Goal: Information Seeking & Learning: Check status

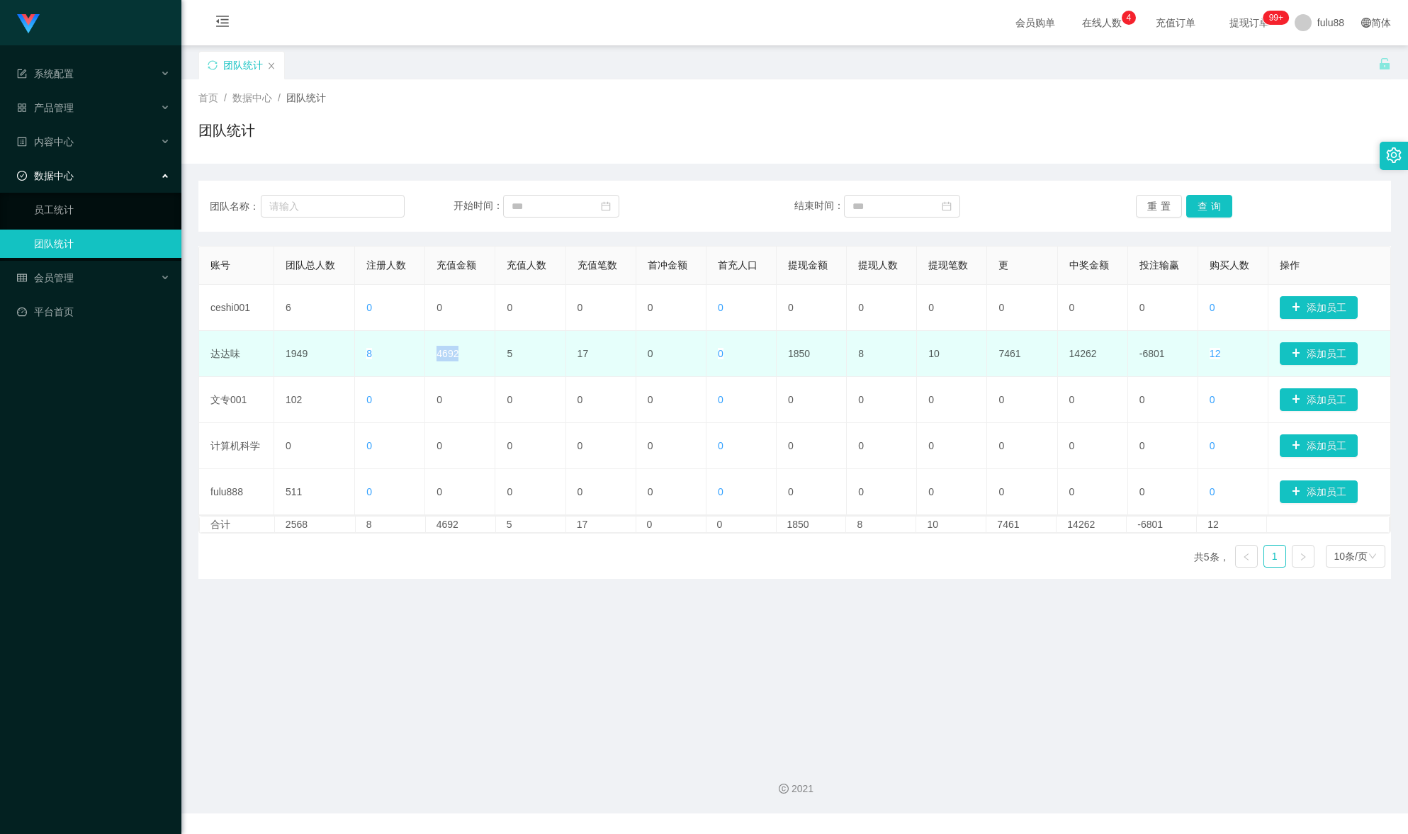
drag, startPoint x: 457, startPoint y: 357, endPoint x: 437, endPoint y: 355, distance: 19.9
click at [437, 355] on td "4692" at bounding box center [460, 354] width 70 height 46
drag, startPoint x: 381, startPoint y: 361, endPoint x: 360, endPoint y: 354, distance: 22.2
click at [360, 354] on td "8" at bounding box center [390, 354] width 70 height 46
click at [378, 358] on td "8" at bounding box center [390, 354] width 70 height 46
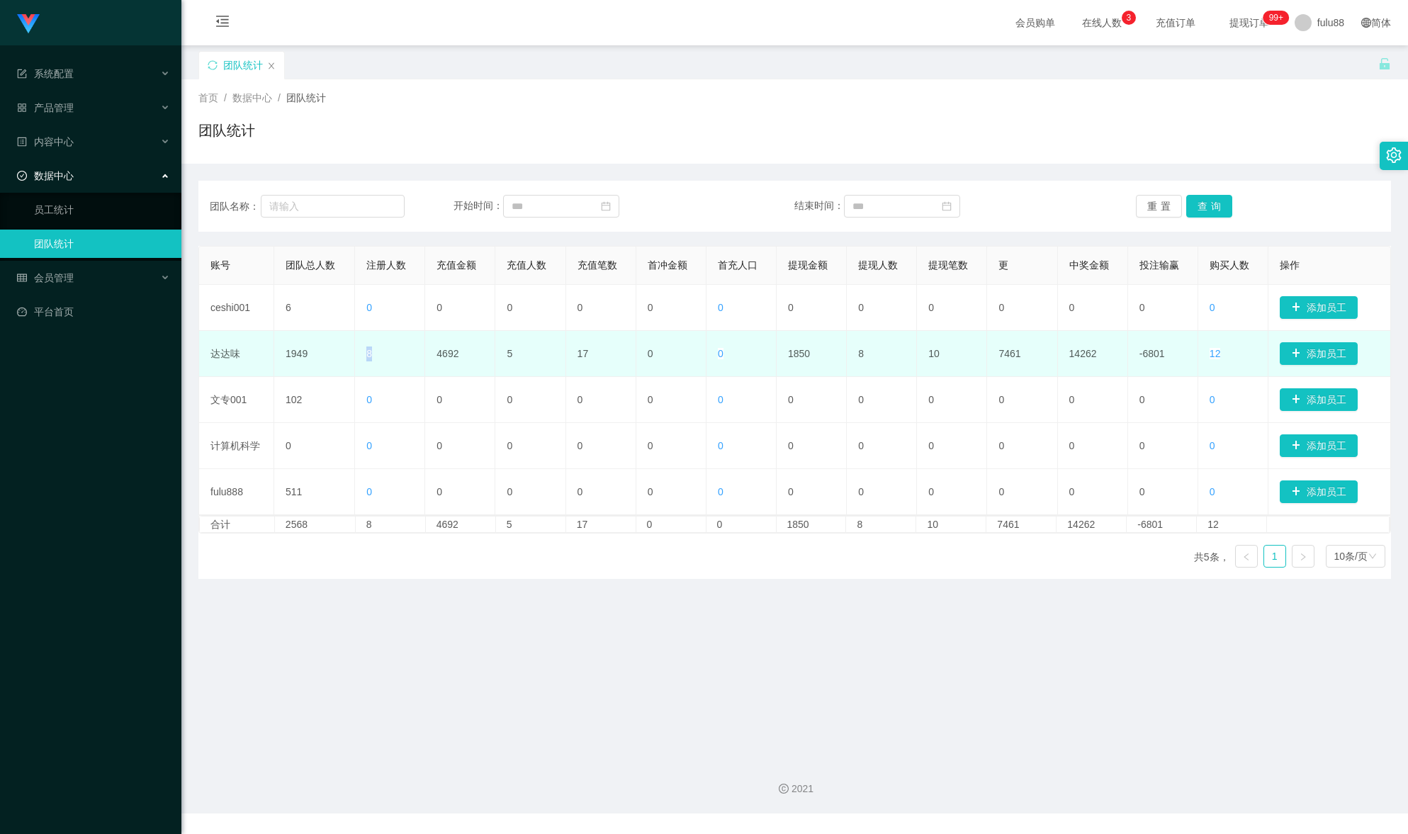
drag, startPoint x: 378, startPoint y: 358, endPoint x: 355, endPoint y: 356, distance: 22.7
click at [355, 356] on td "8" at bounding box center [390, 354] width 70 height 46
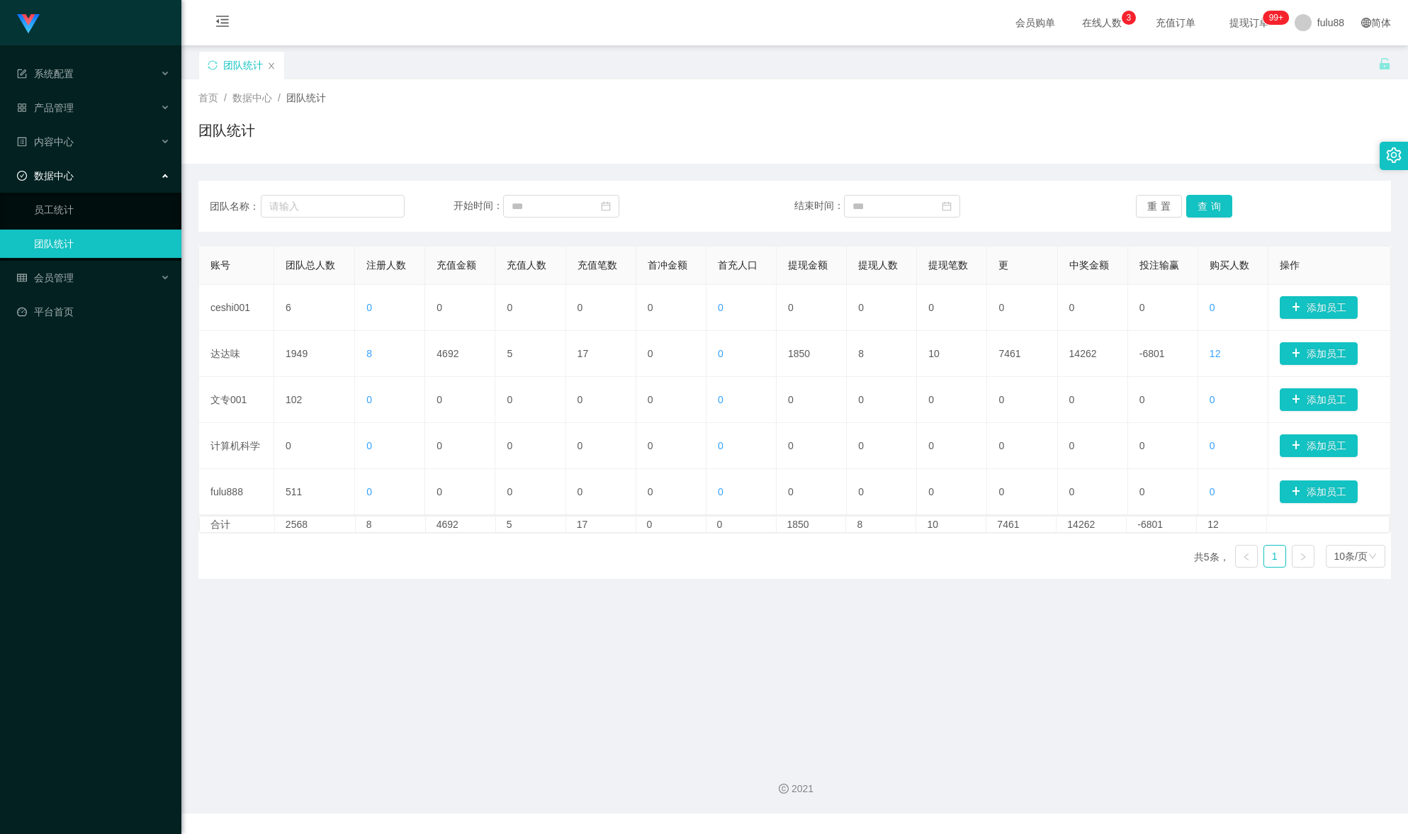
click at [448, 619] on main "关闭门户 关闭右侧 关闭其他 刷新页面 团队统计 首页 / 数据中心 / 团队统计 / 团队统计 团队名称： 开始时间： 结束时间： 重置 查询 账号 团队总…" at bounding box center [794, 396] width 1226 height 702
